Goal: Task Accomplishment & Management: Use online tool/utility

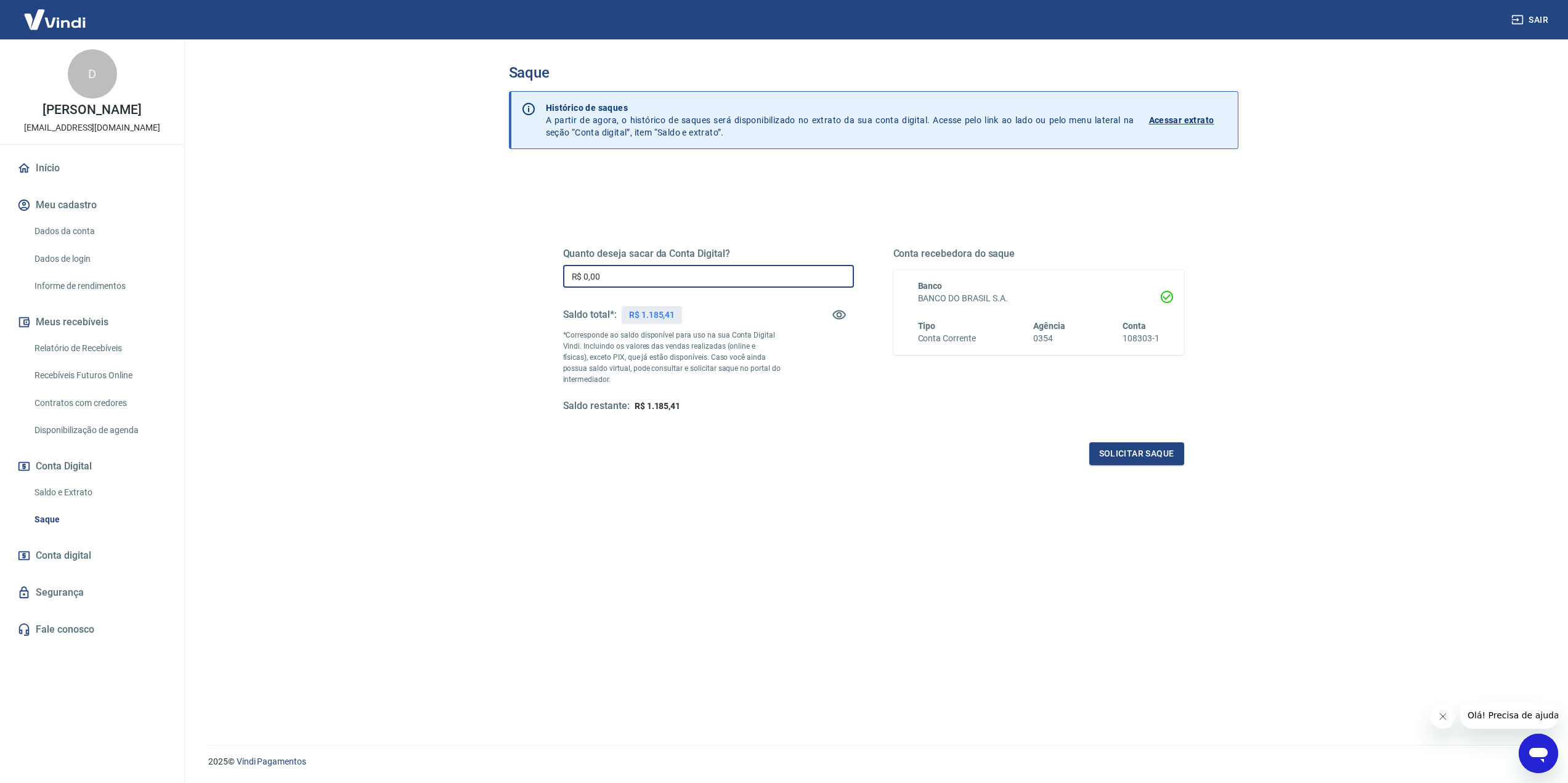
click at [632, 276] on input "R$ 0,00" at bounding box center [709, 276] width 291 height 22
type input "R$ 1.185,00"
click at [1127, 455] on button "Solicitar saque" at bounding box center [1136, 453] width 95 height 22
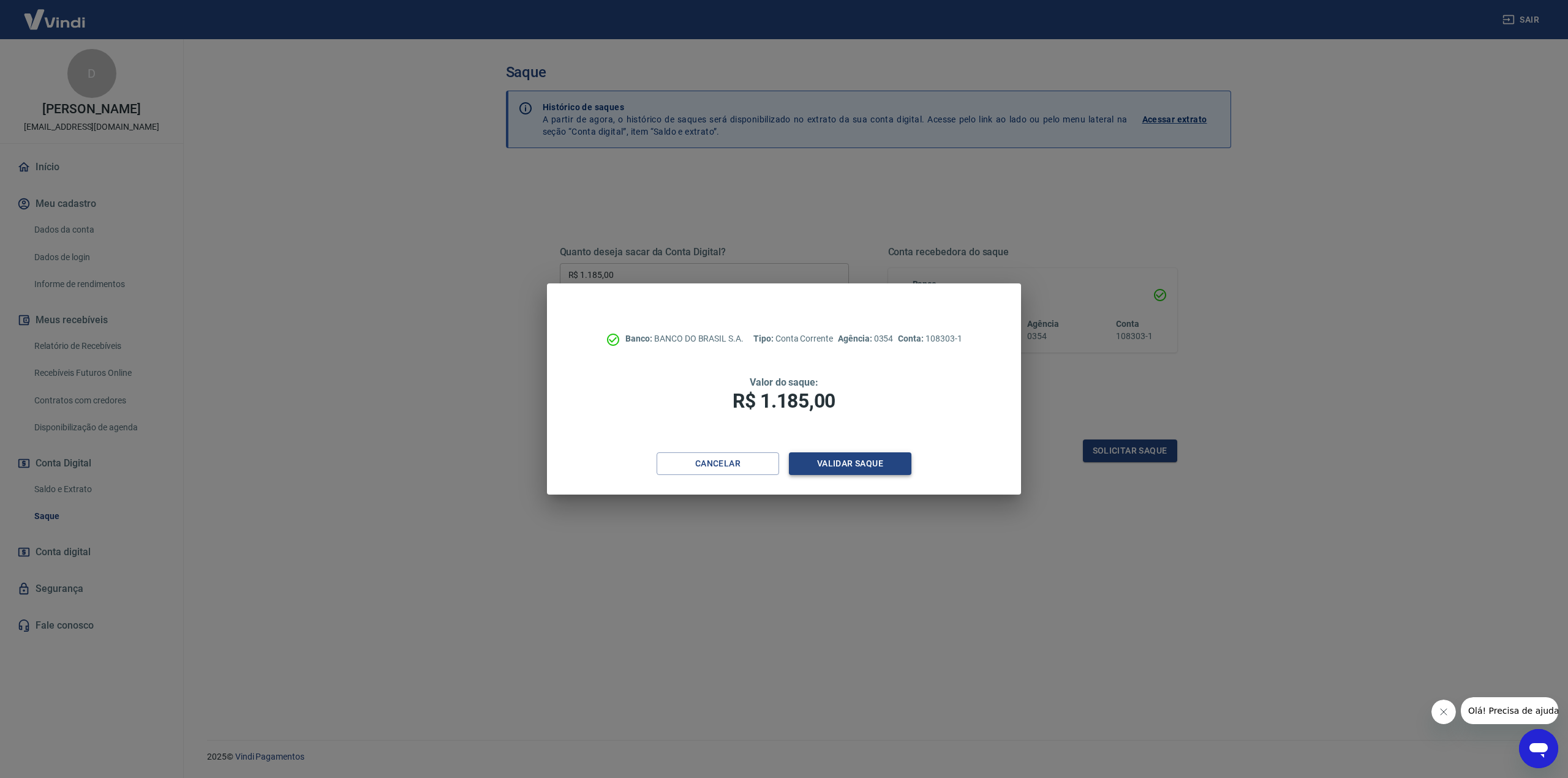
click at [854, 463] on button "Validar saque" at bounding box center [850, 464] width 122 height 22
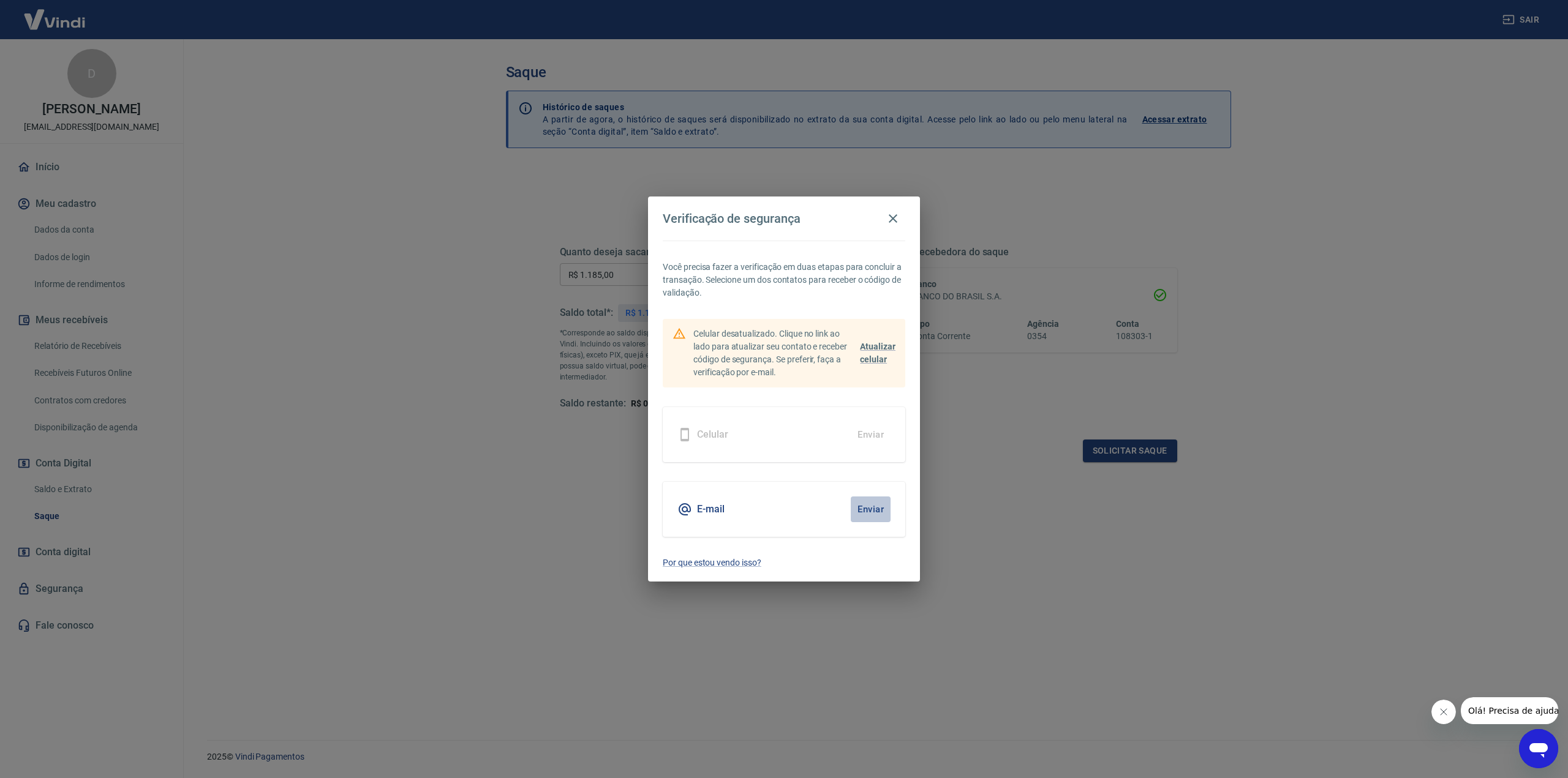
click at [867, 505] on button "Enviar" at bounding box center [870, 509] width 39 height 26
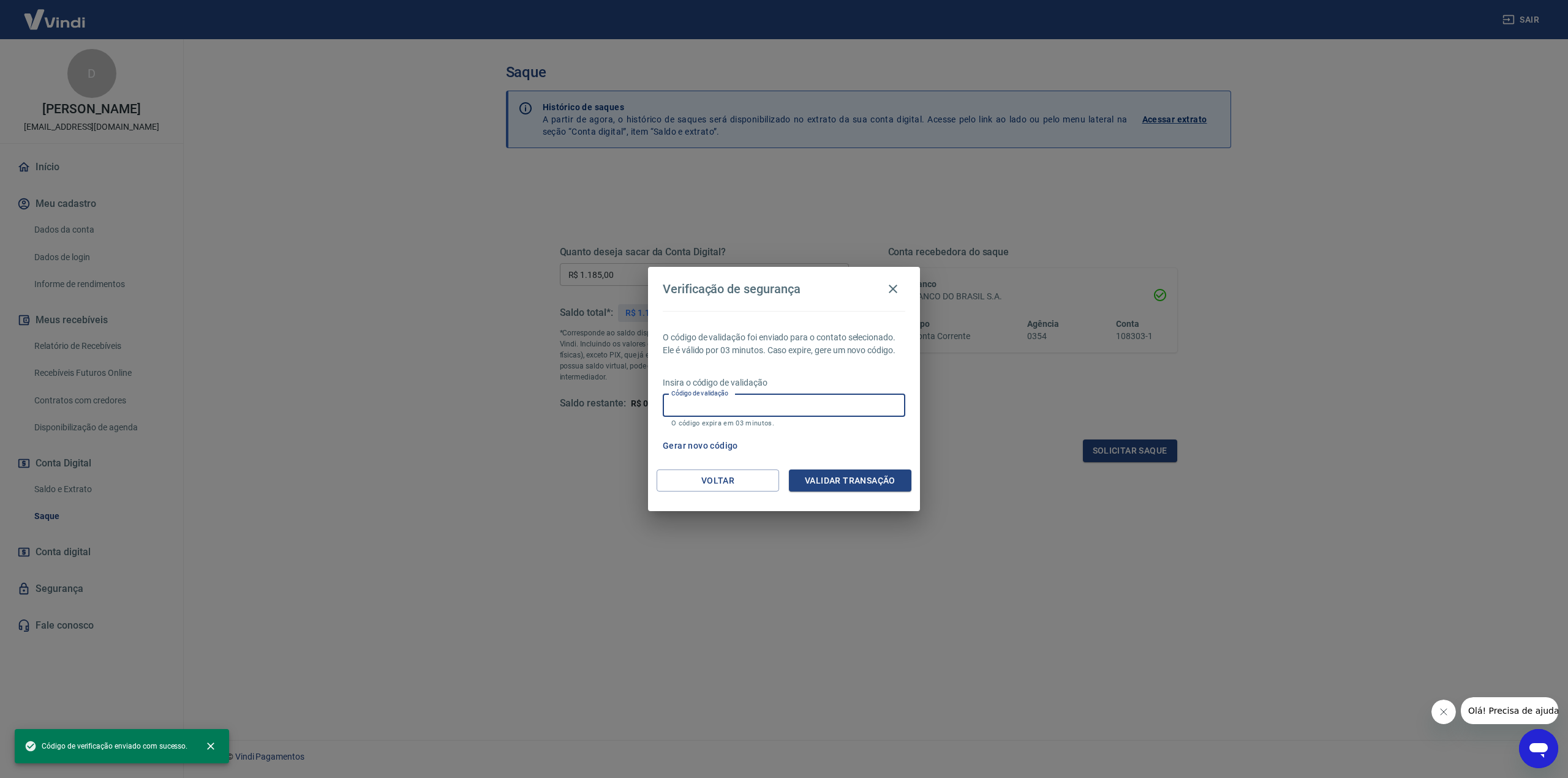
click at [788, 404] on input "Código de validação" at bounding box center [784, 406] width 243 height 22
paste input "632698"
type input "632698"
click at [842, 480] on button "Validar transação" at bounding box center [850, 481] width 122 height 22
